Goal: Transaction & Acquisition: Purchase product/service

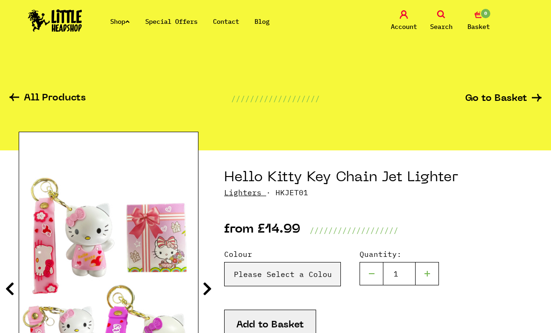
click at [118, 23] on link "Shop" at bounding box center [120, 21] width 20 height 8
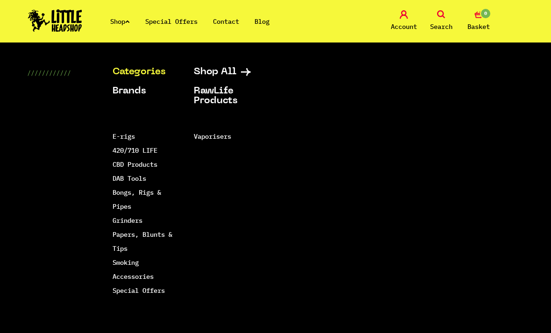
scroll to position [29, 0]
click at [210, 75] on link "Shop All" at bounding box center [227, 72] width 67 height 10
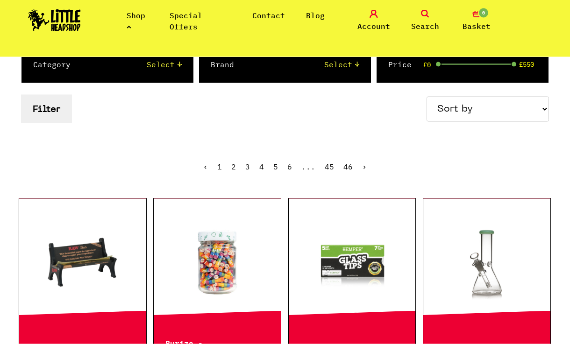
scroll to position [128, 0]
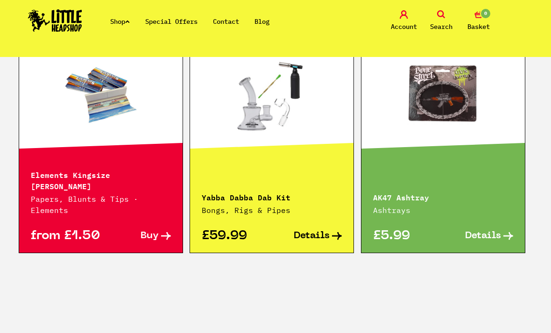
scroll to position [692, 0]
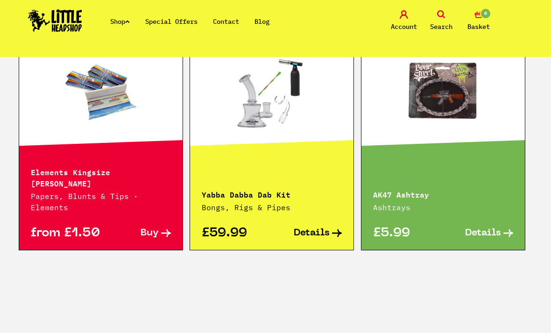
click at [440, 19] on link "Search" at bounding box center [441, 21] width 33 height 22
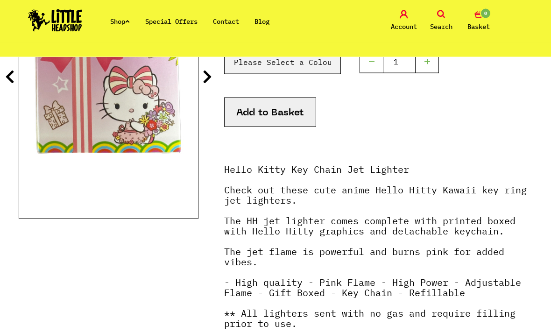
scroll to position [0, 0]
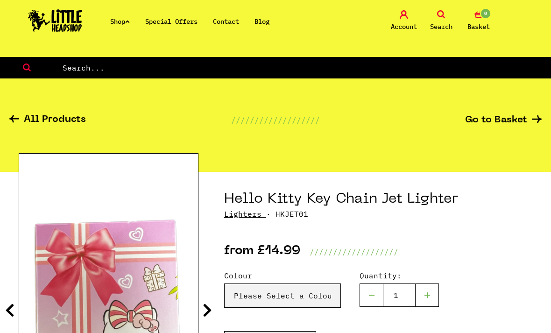
click at [81, 73] on input "text" at bounding box center [307, 68] width 490 height 12
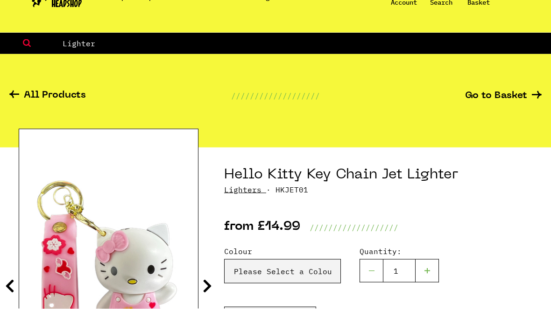
type input "Lighter"
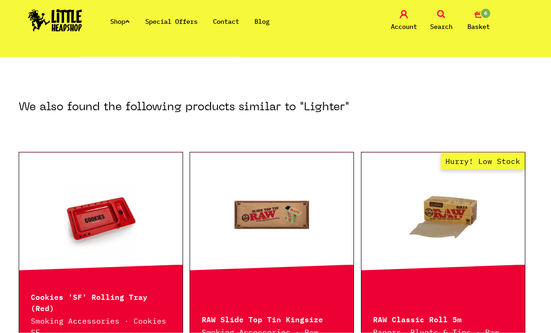
scroll to position [422, 0]
